Goal: Task Accomplishment & Management: Manage account settings

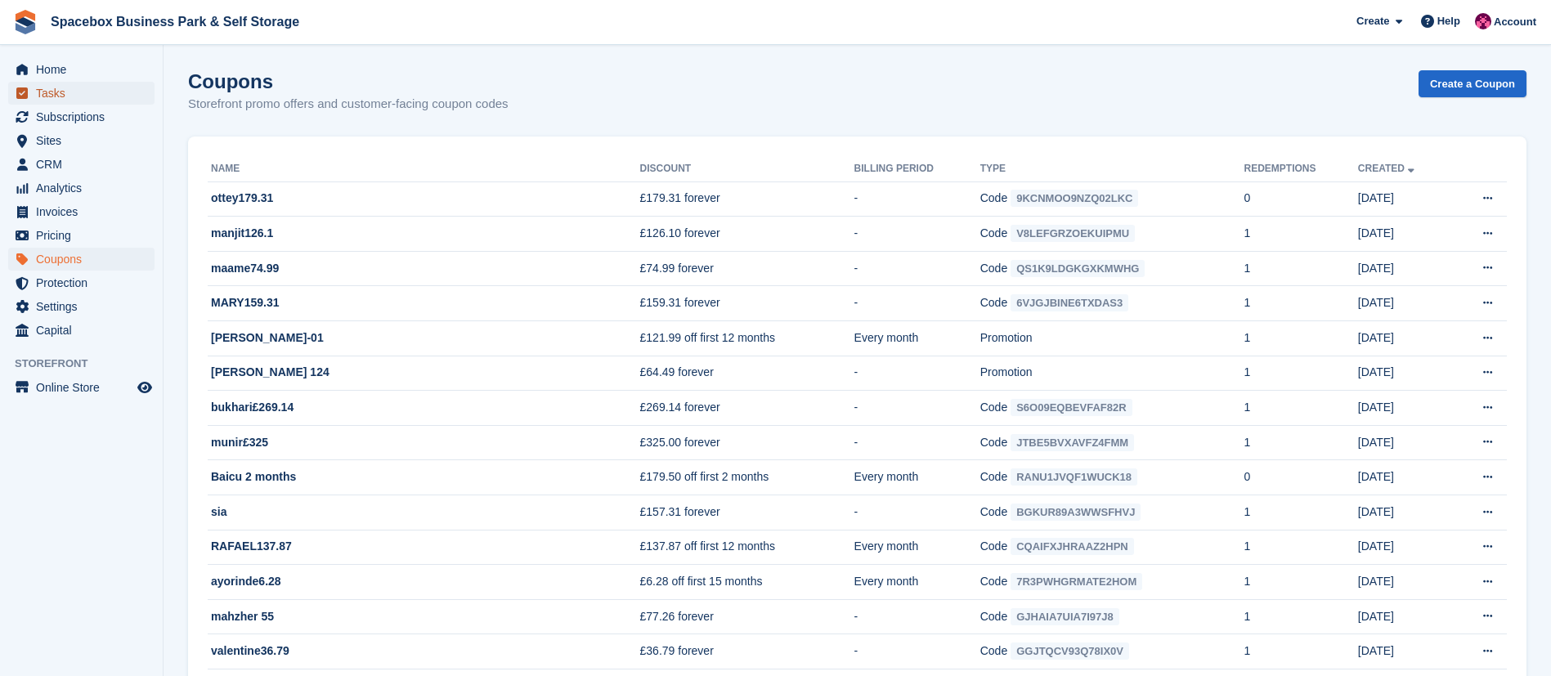
click at [76, 93] on span "Tasks" at bounding box center [85, 93] width 98 height 23
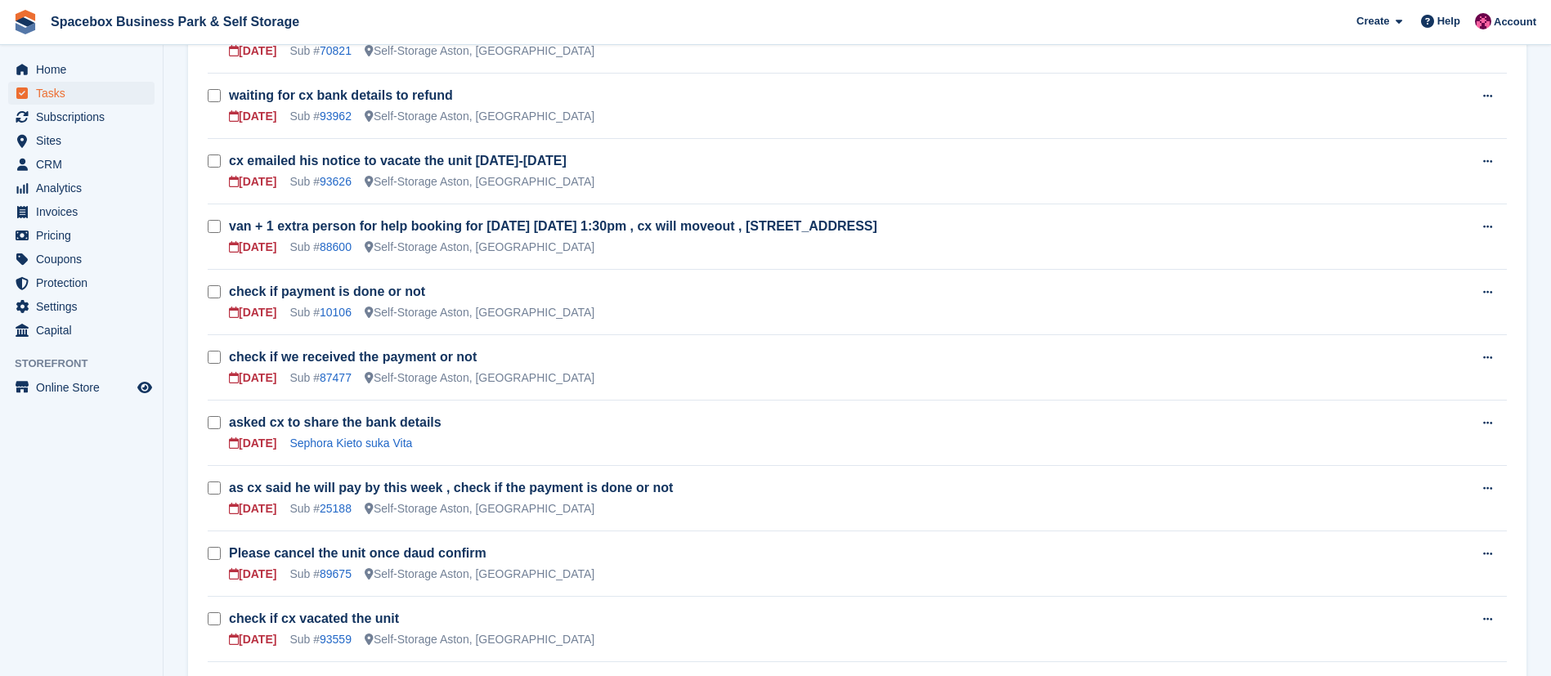
scroll to position [714, 0]
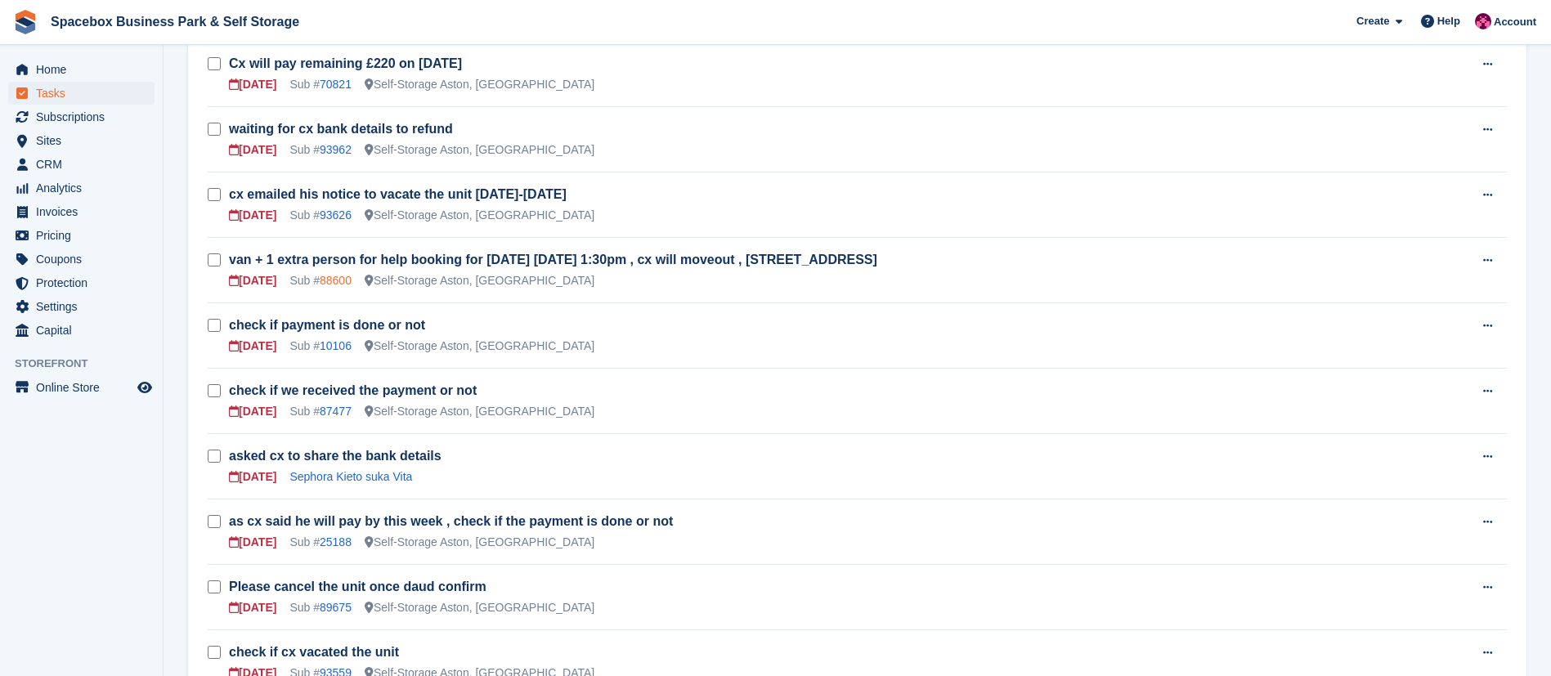
click at [344, 278] on link "88600" at bounding box center [336, 280] width 32 height 13
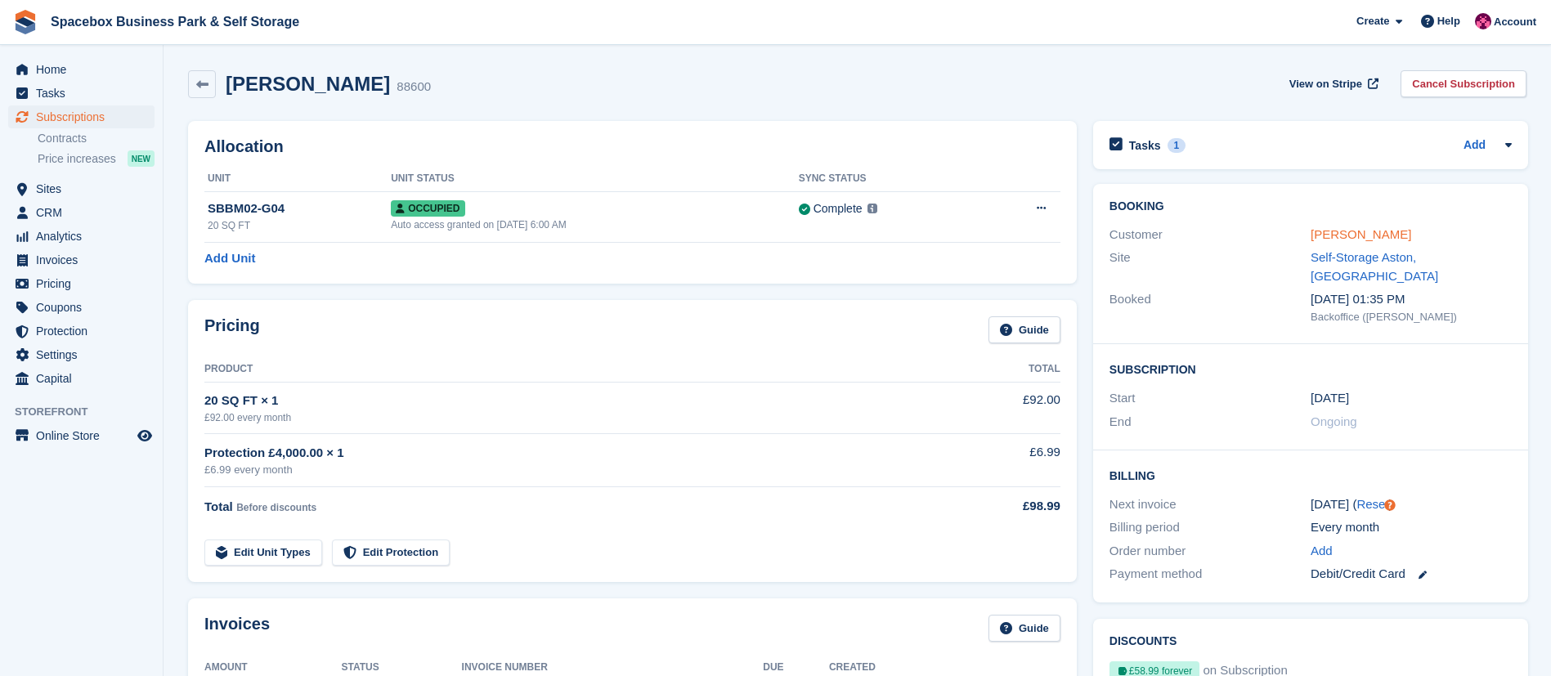
click at [1333, 229] on link "[PERSON_NAME]" at bounding box center [1361, 234] width 101 height 14
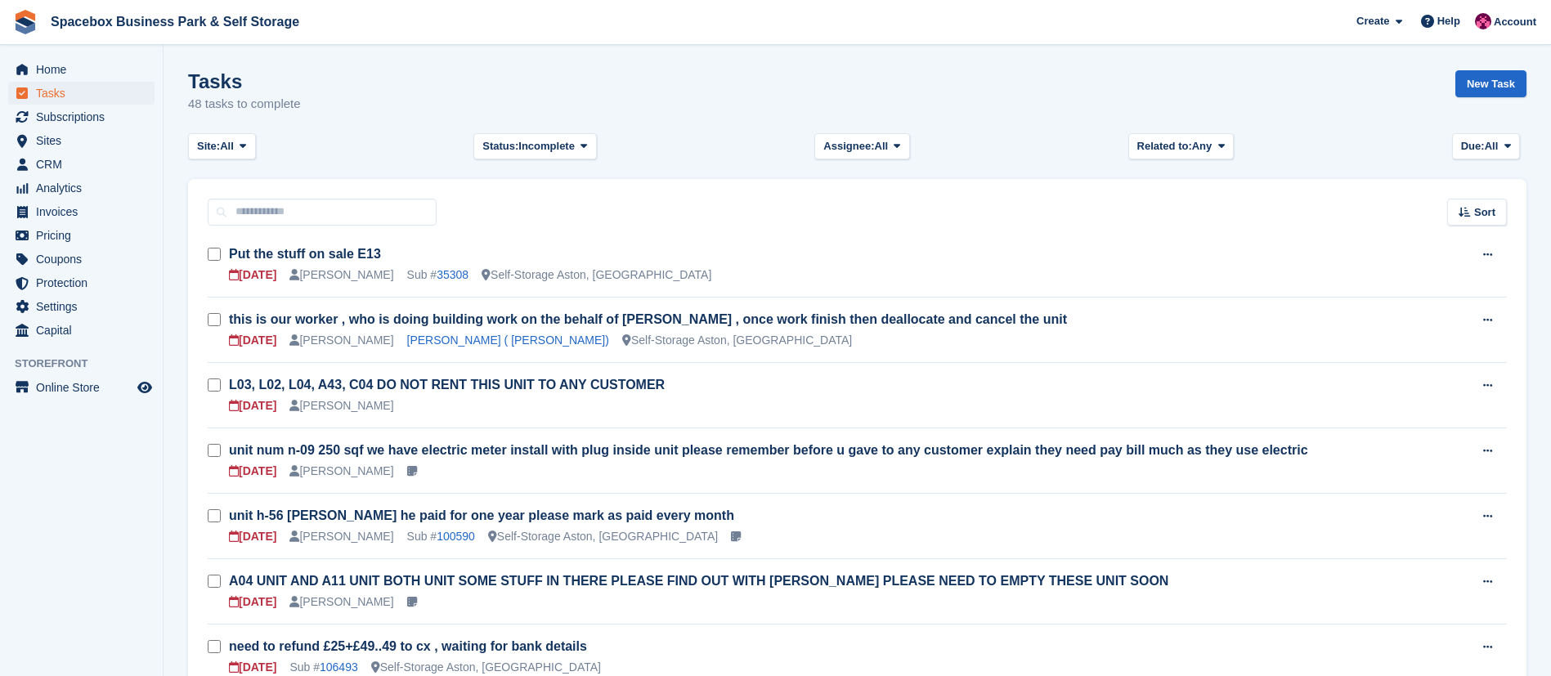
scroll to position [714, 0]
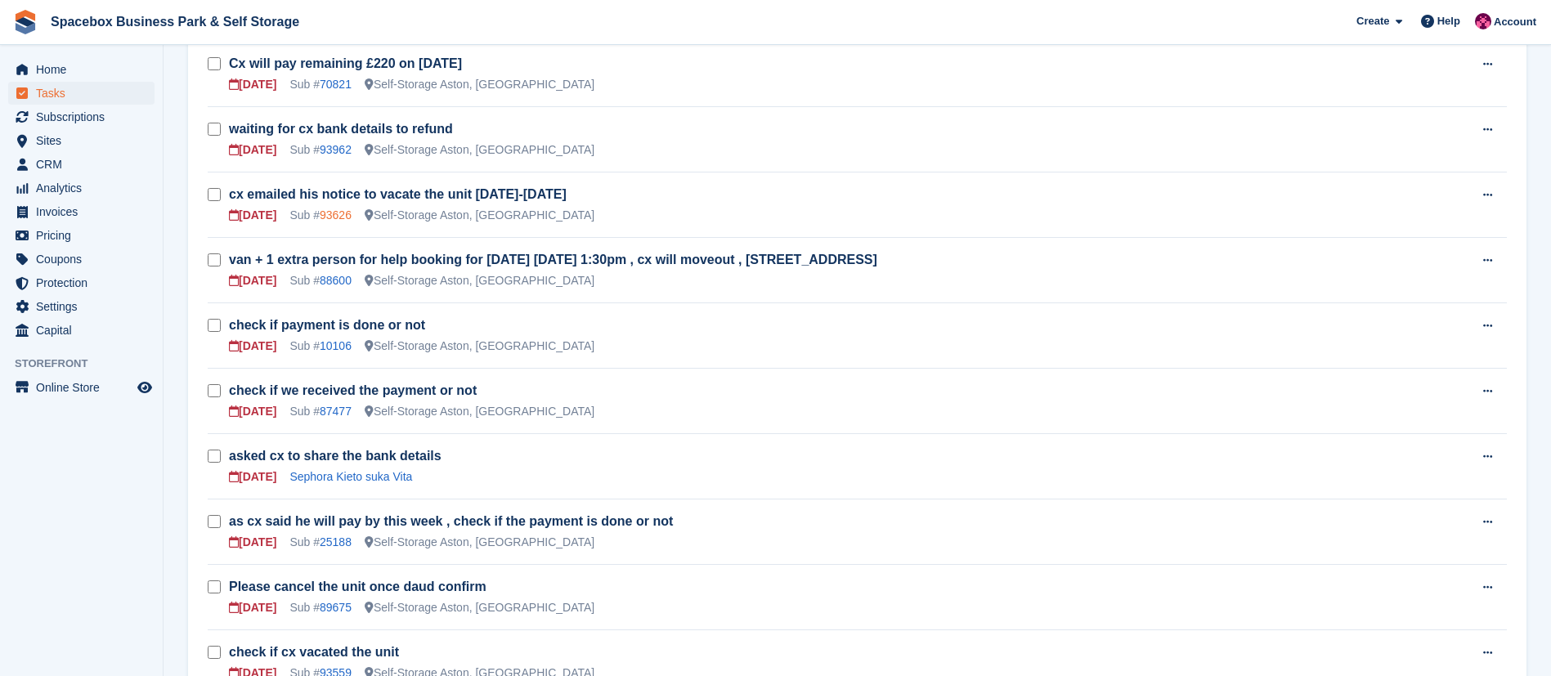
click at [342, 215] on link "93626" at bounding box center [336, 215] width 32 height 13
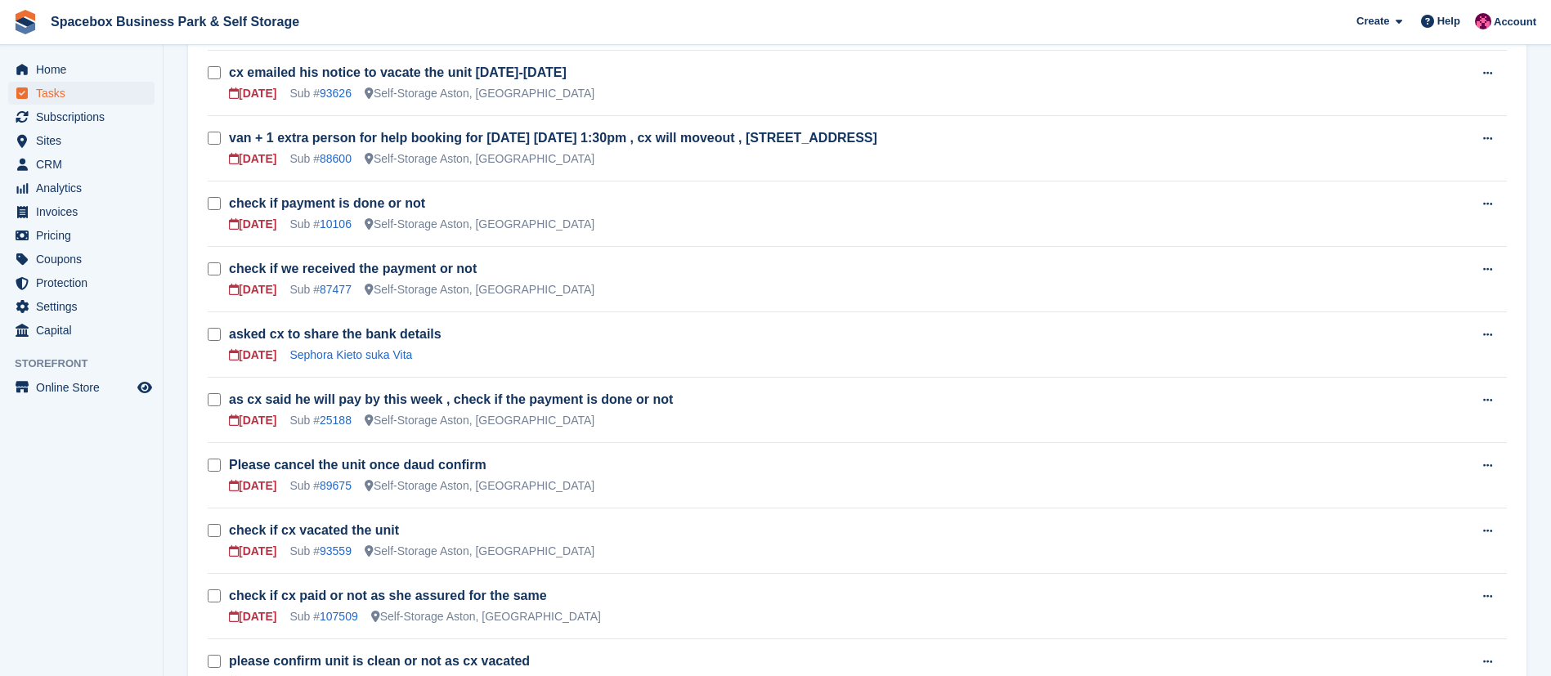
scroll to position [837, 0]
click at [342, 290] on link "87477" at bounding box center [336, 288] width 32 height 13
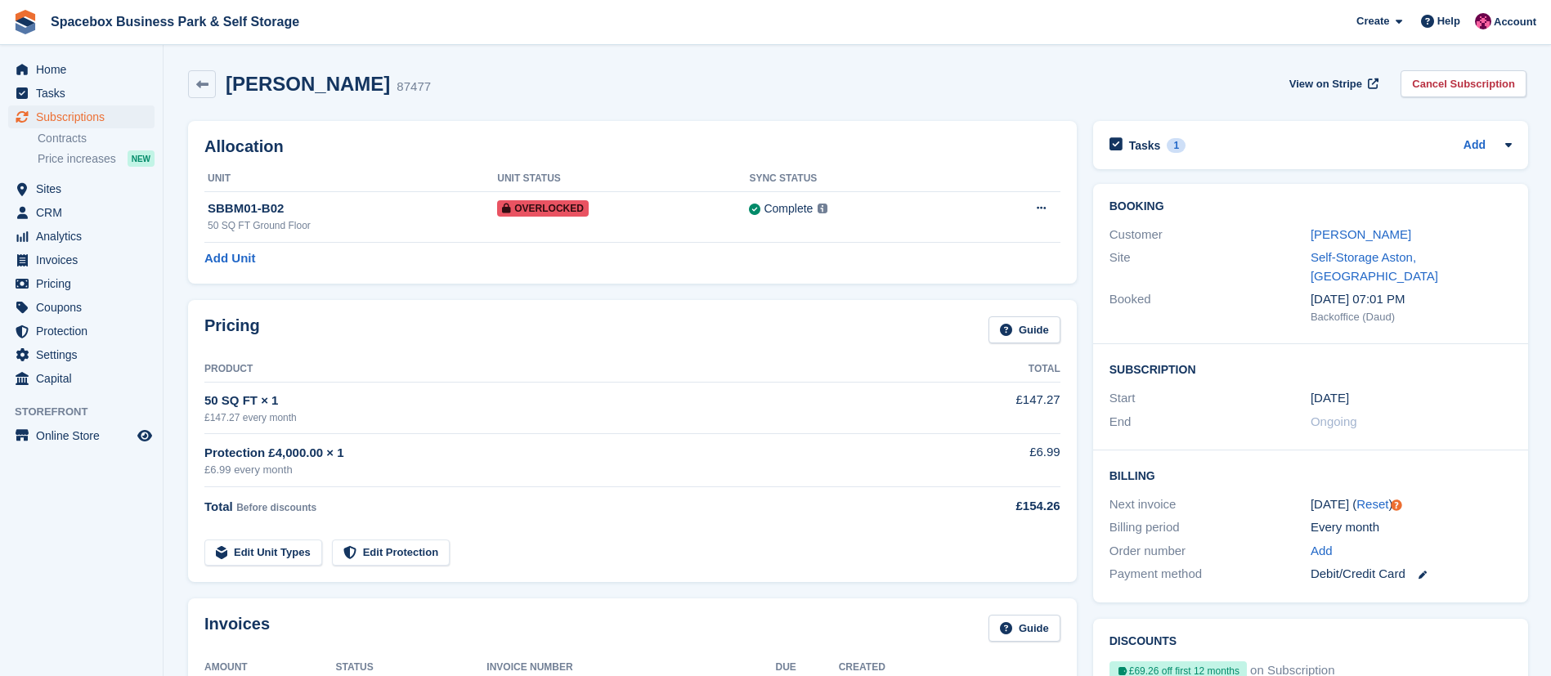
scroll to position [837, 0]
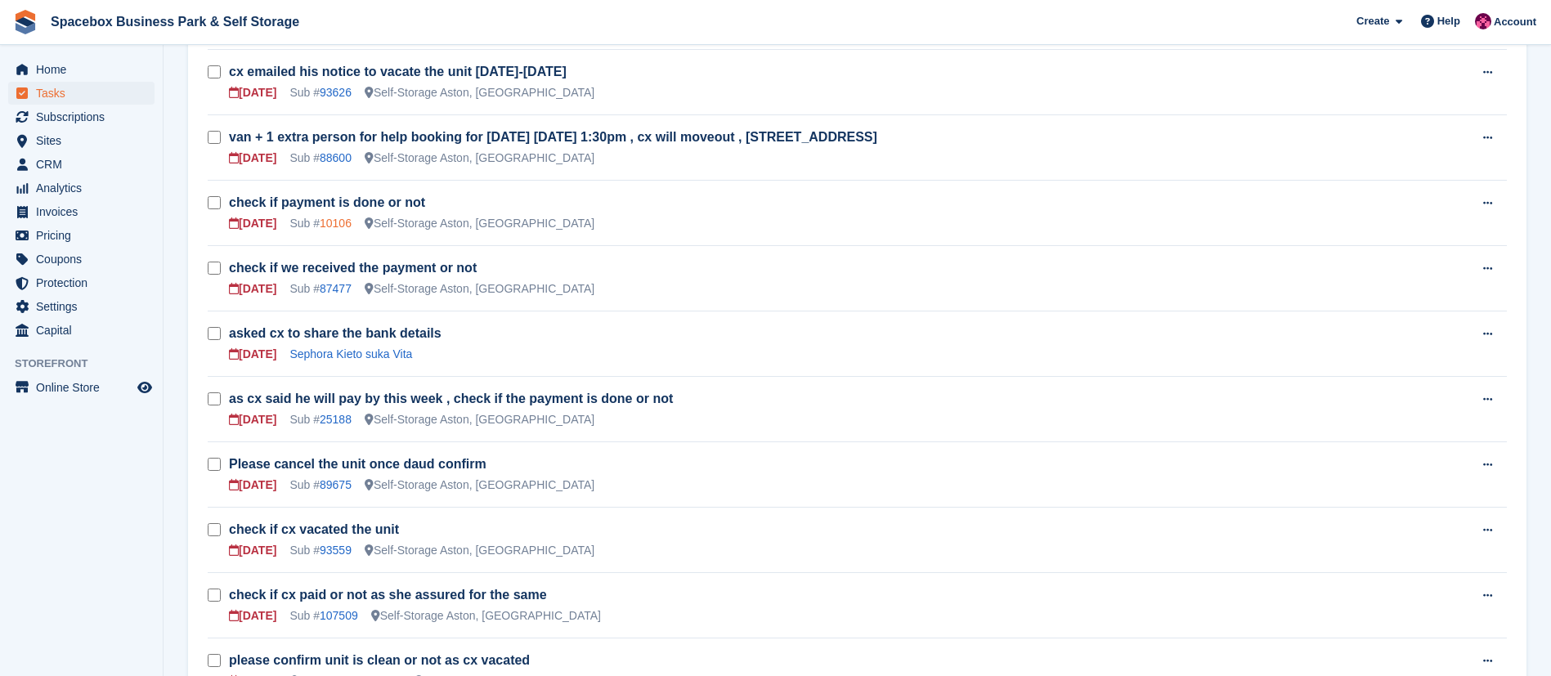
click at [330, 226] on link "10106" at bounding box center [336, 223] width 32 height 13
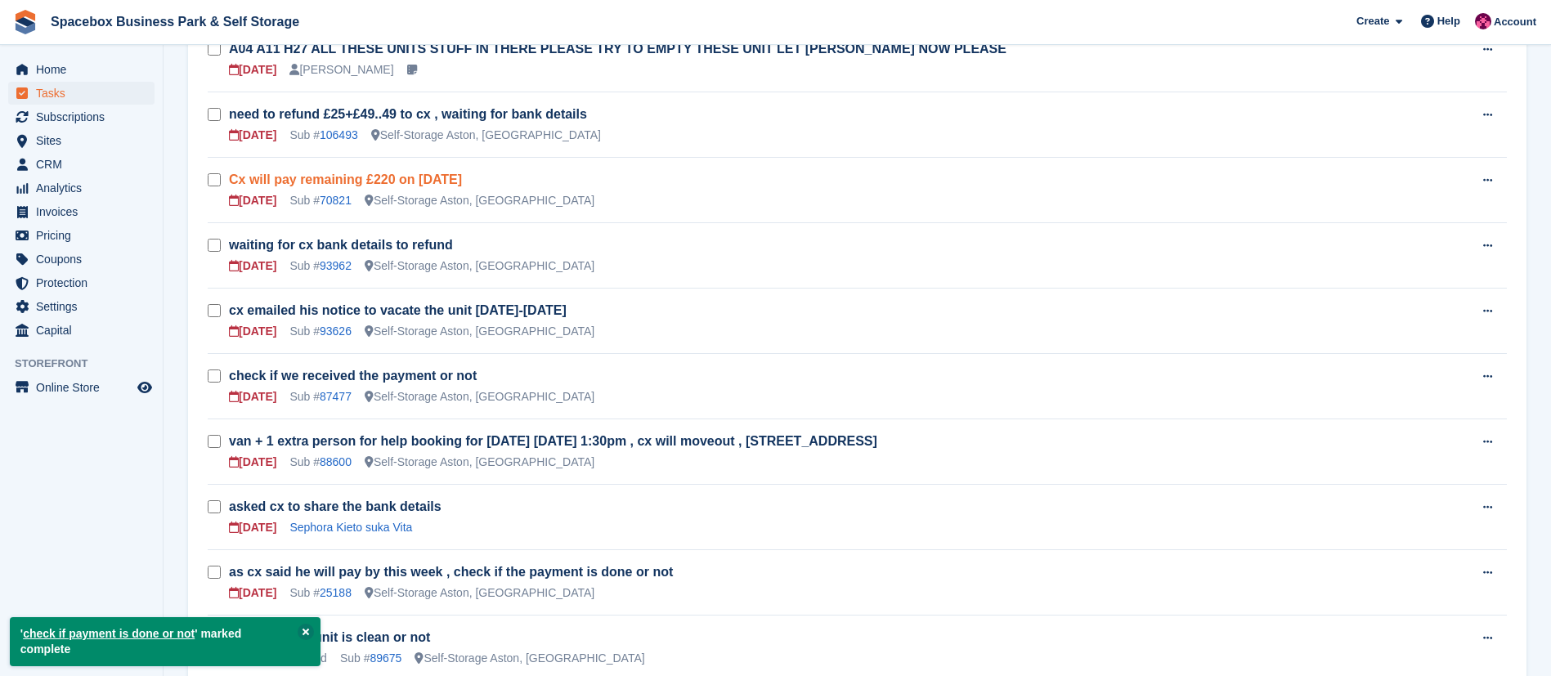
scroll to position [599, 0]
click at [333, 200] on link "70821" at bounding box center [336, 199] width 32 height 13
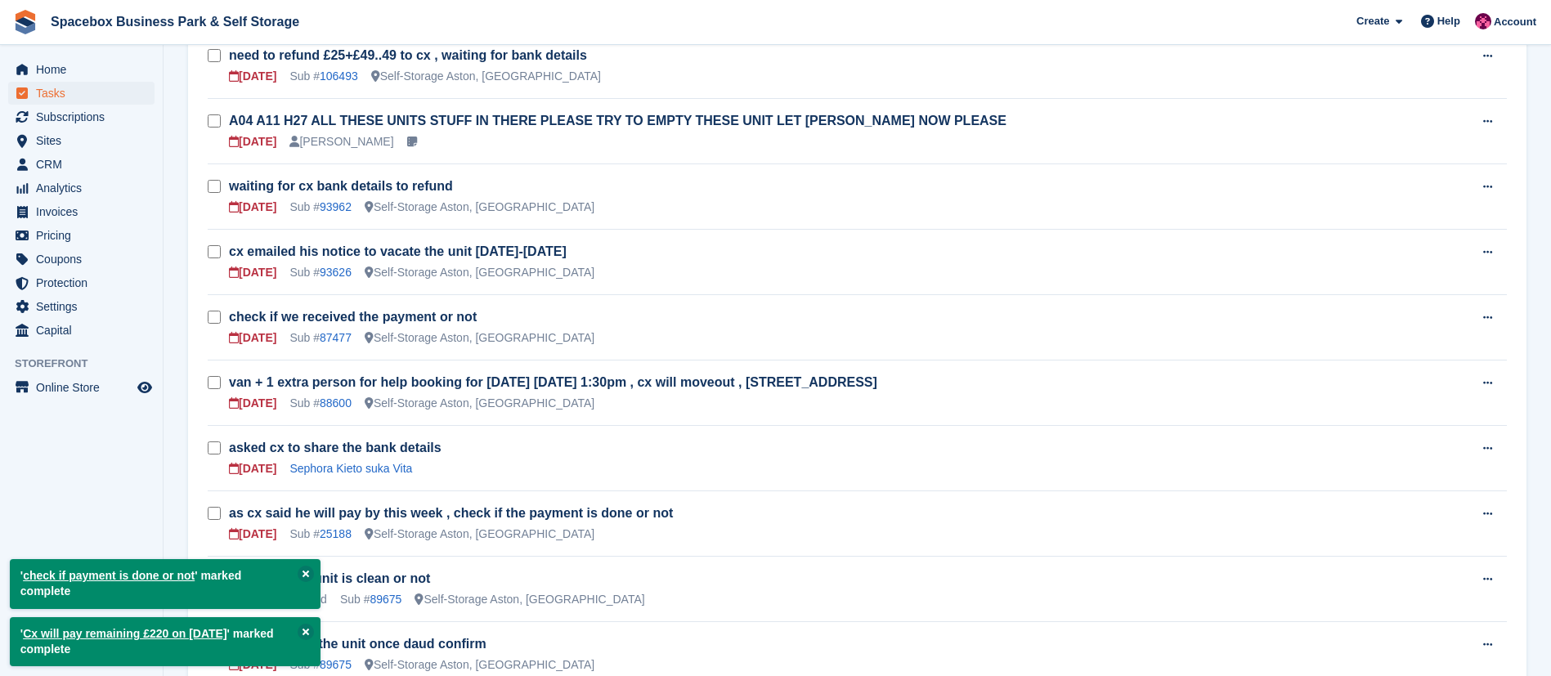
scroll to position [594, 0]
click at [330, 267] on link "93626" at bounding box center [336, 269] width 32 height 13
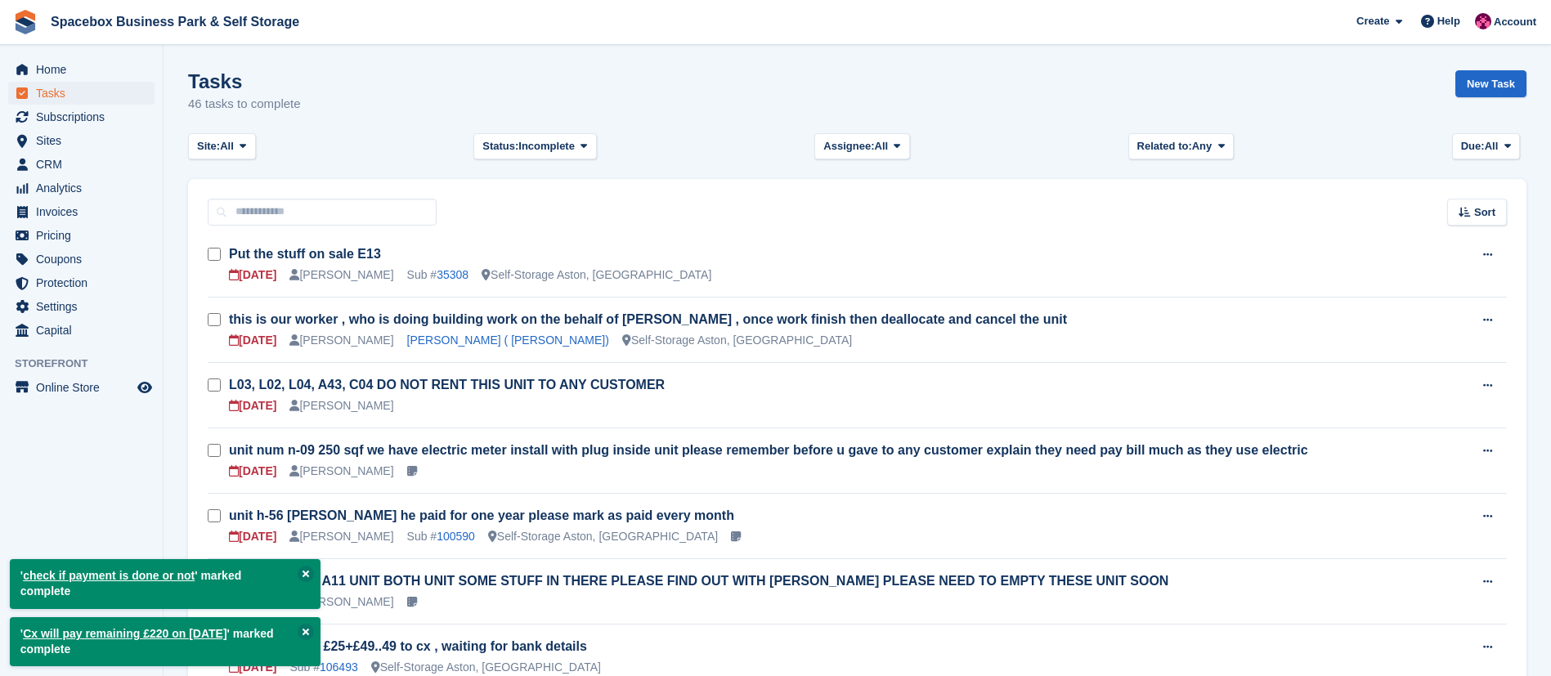
scroll to position [594, 0]
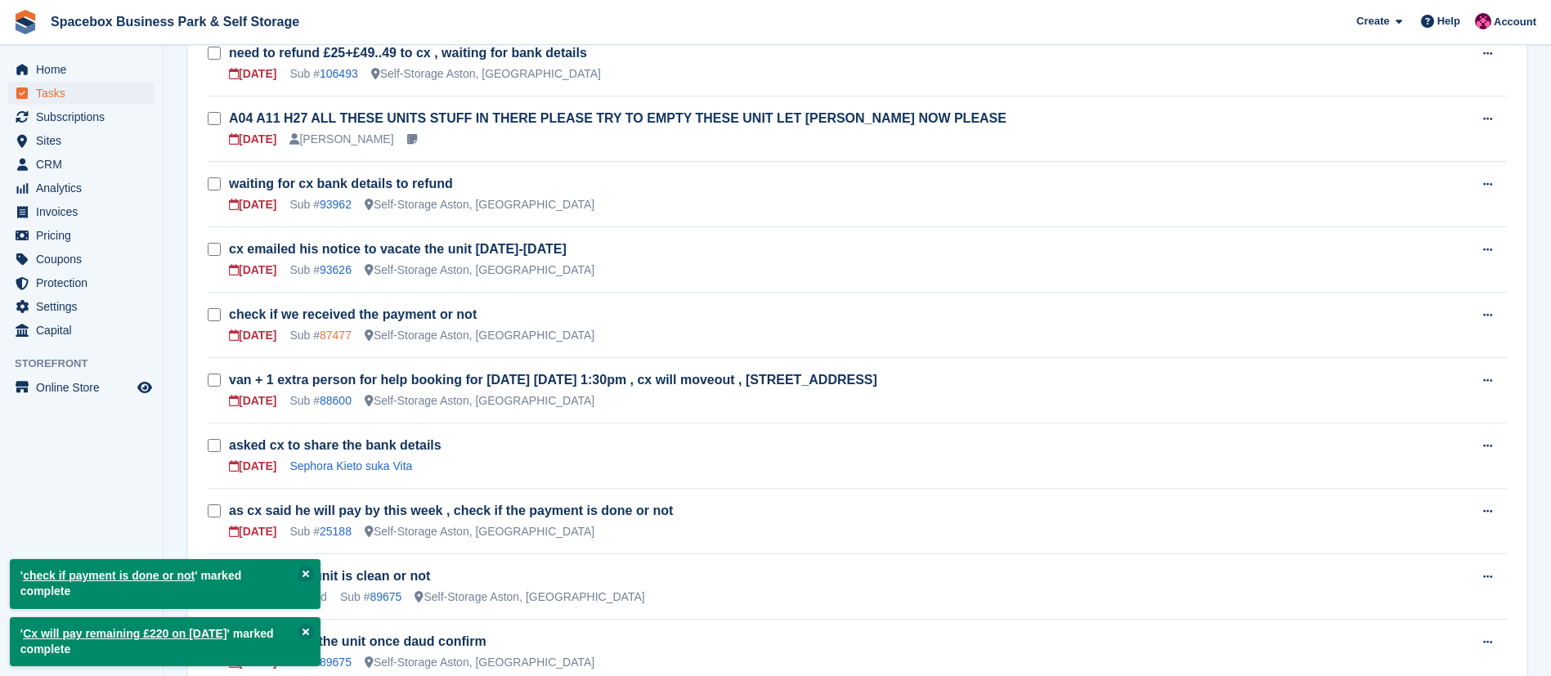
click at [338, 334] on link "87477" at bounding box center [336, 335] width 32 height 13
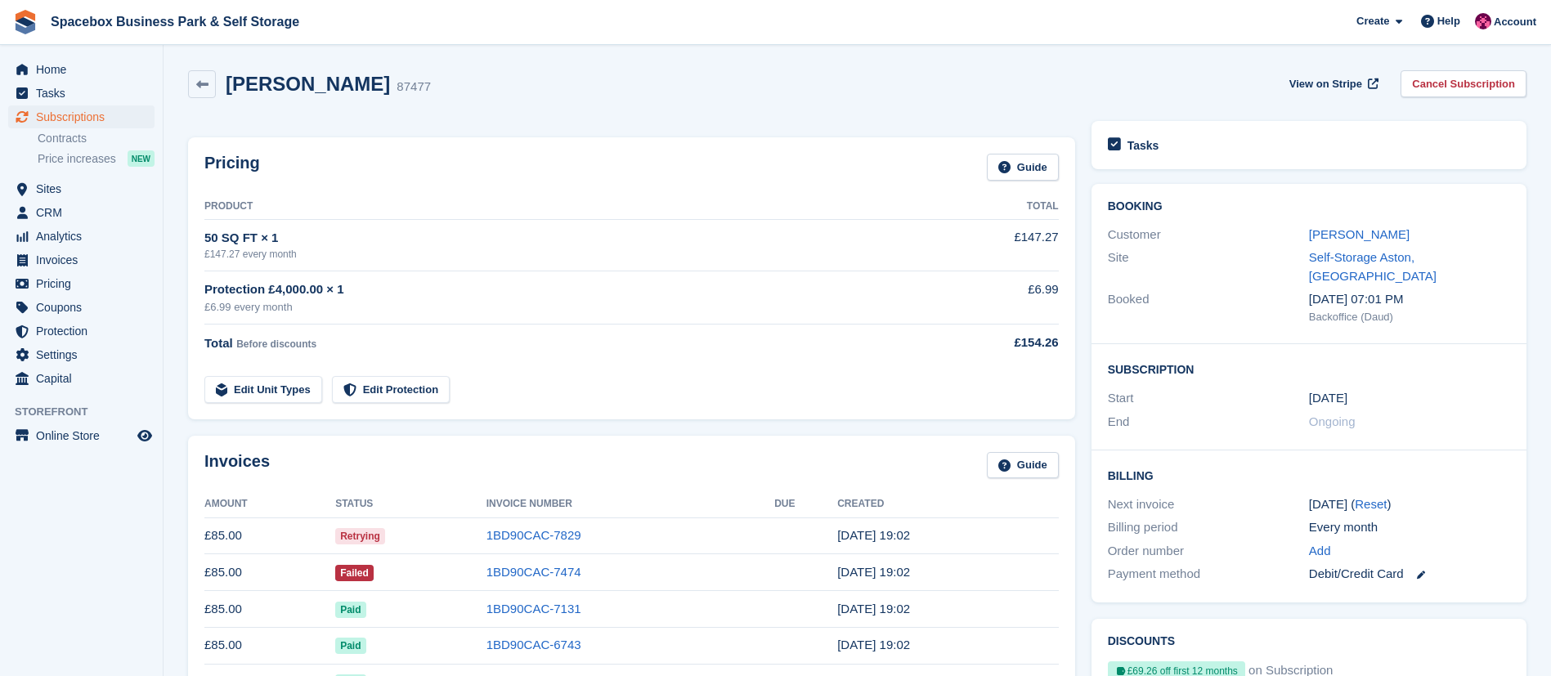
click at [338, 334] on div "Pricing Guide Product Total 50 SQ FT × 1 £147.27 every month £147.27 Protection…" at bounding box center [631, 278] width 887 height 282
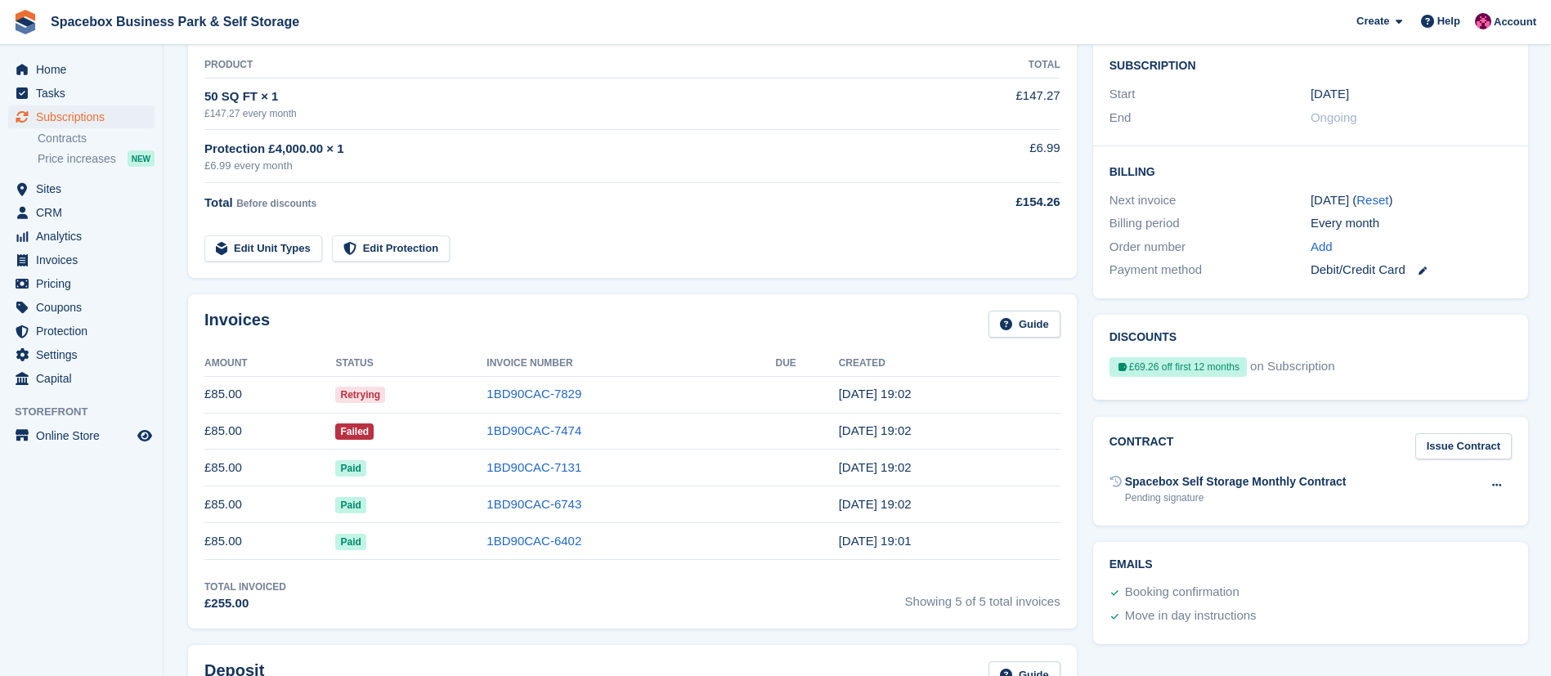
scroll to position [311, 0]
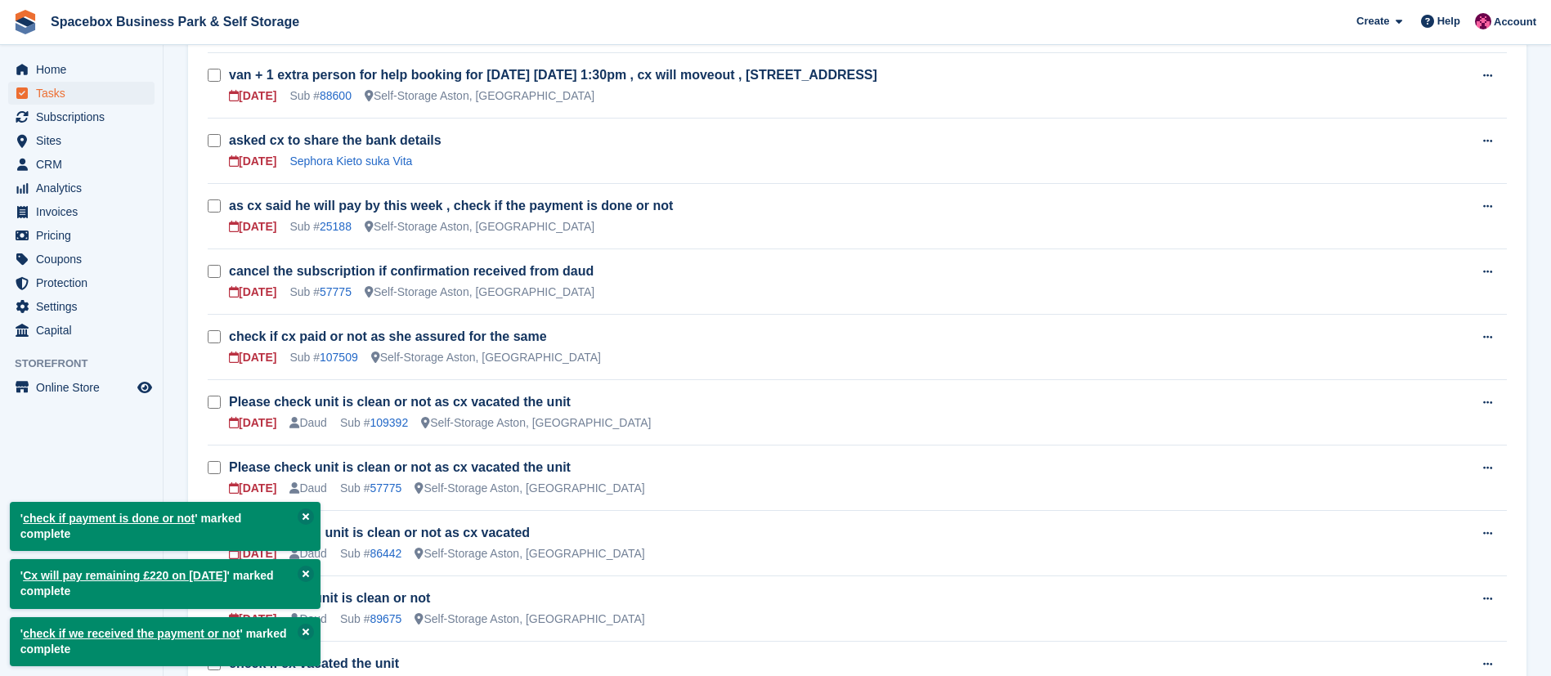
scroll to position [834, 0]
click at [333, 226] on link "25188" at bounding box center [336, 225] width 32 height 13
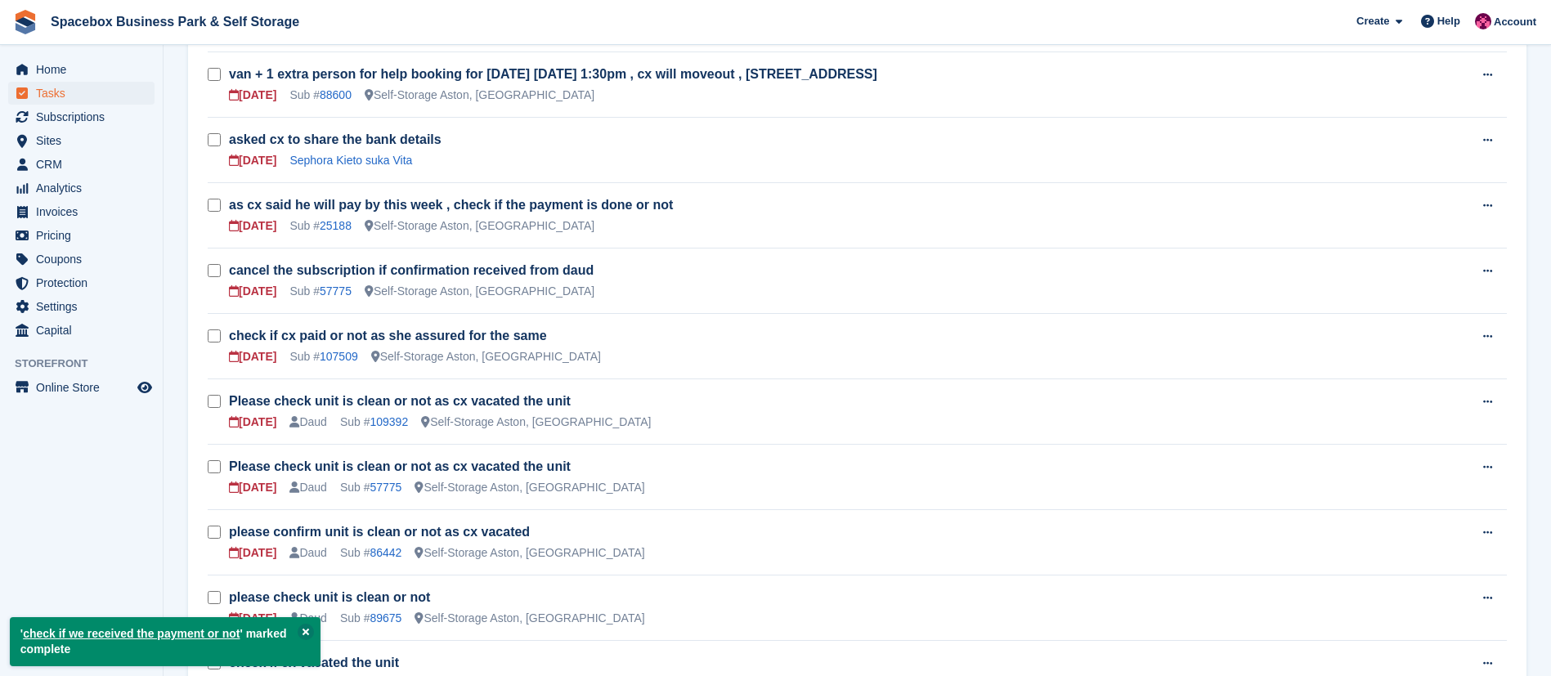
scroll to position [907, 0]
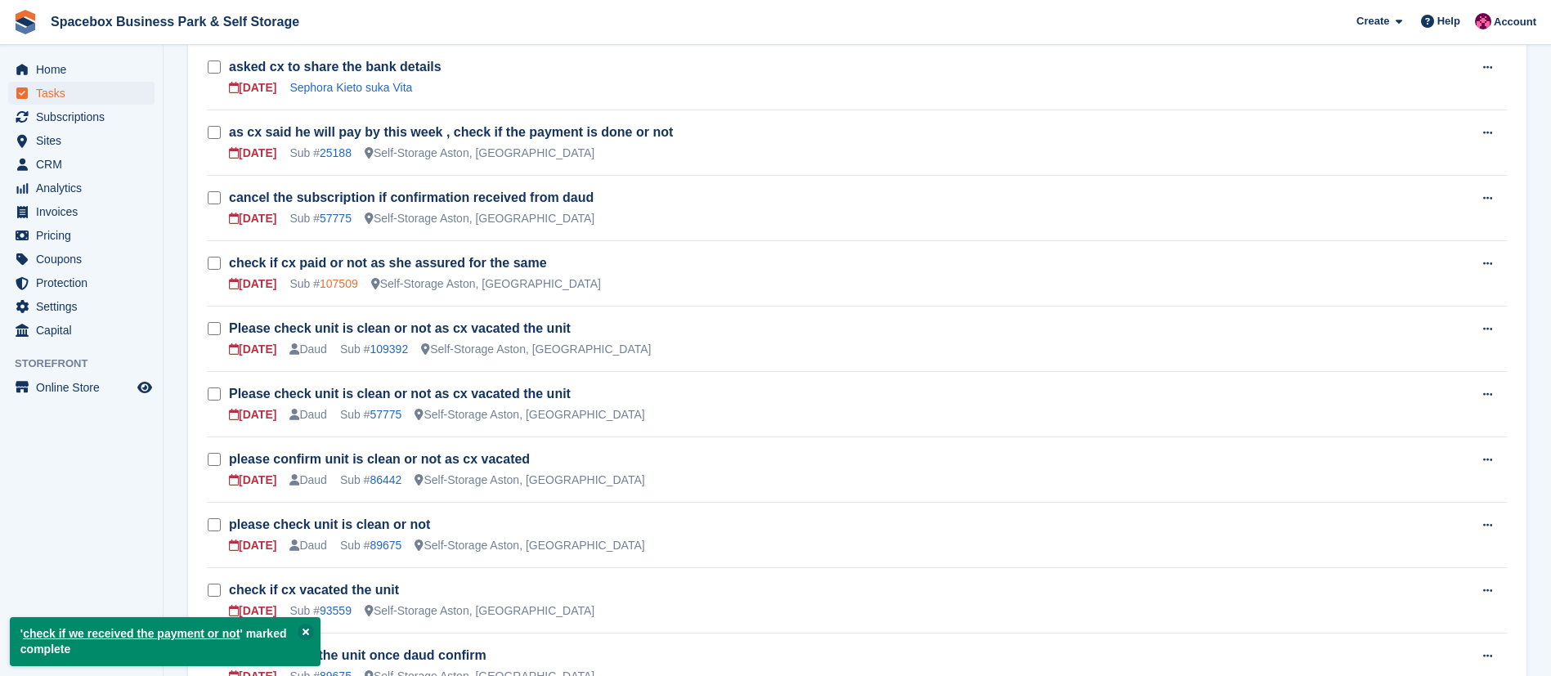
click at [344, 284] on link "107509" at bounding box center [339, 283] width 38 height 13
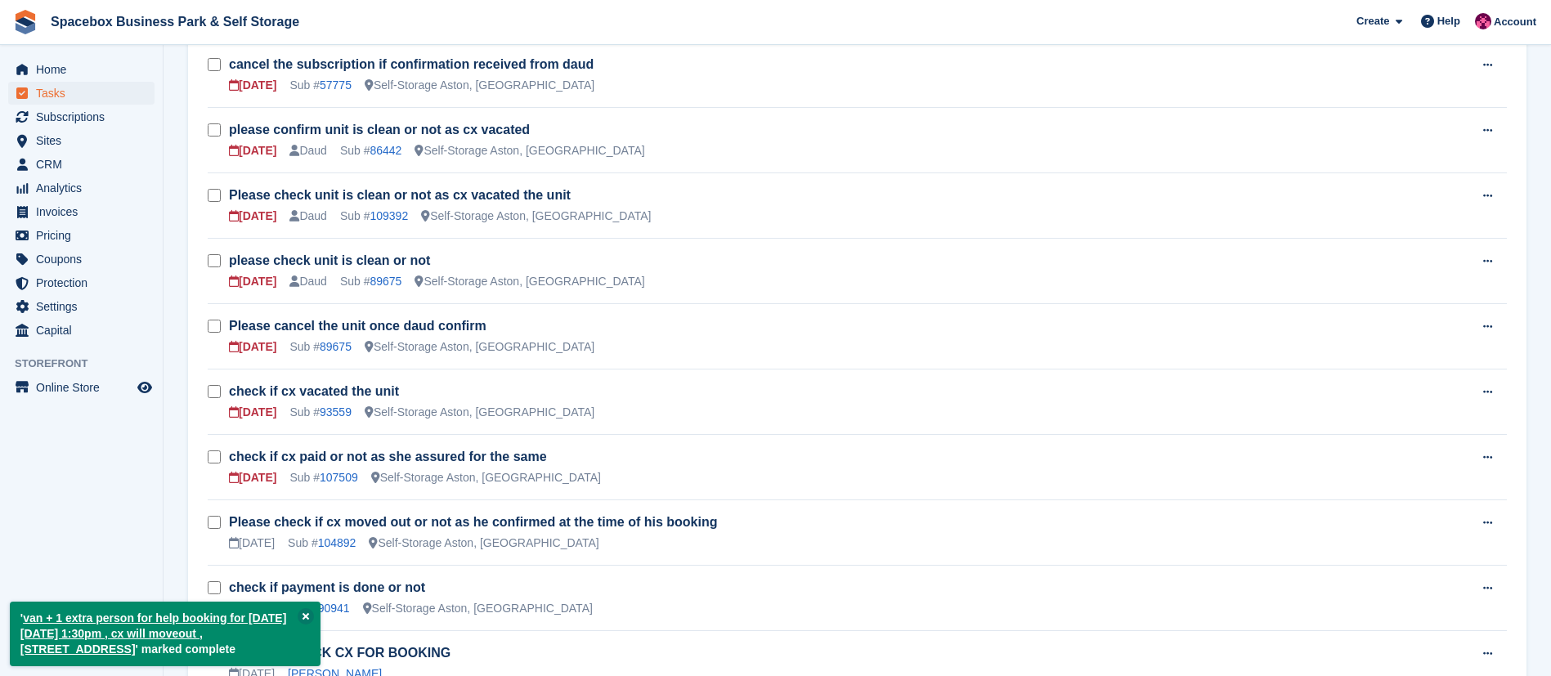
scroll to position [1042, 0]
